Goal: Task Accomplishment & Management: Use online tool/utility

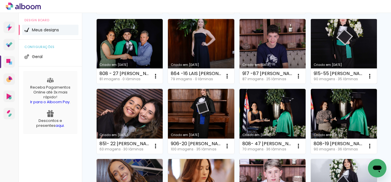
scroll to position [144, 0]
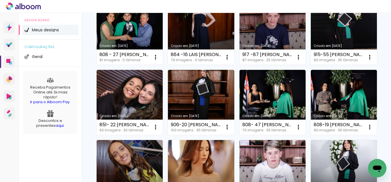
click at [240, 65] on link "Criado em [DATE]" at bounding box center [273, 32] width 66 height 65
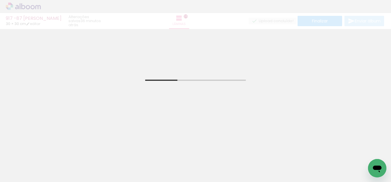
click at [27, 163] on input "Todas as fotos" at bounding box center [16, 164] width 22 height 5
click at [0, 0] on slot "Não utilizadas" at bounding box center [0, 0] width 0 height 0
